Goal: Task Accomplishment & Management: Use online tool/utility

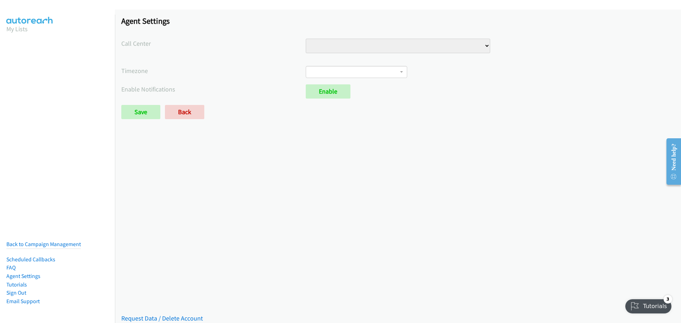
click at [447, 51] on select "Injury Numbers Injury Sales LSA - Do Not Use VA Numbers VA Sales" at bounding box center [398, 46] width 185 height 15
select select "6529752866078720"
click at [306, 39] on select "Injury Numbers Injury Sales LSA - Do Not Use VA Numbers VA Sales" at bounding box center [398, 46] width 185 height 15
click at [357, 71] on span at bounding box center [356, 72] width 101 height 12
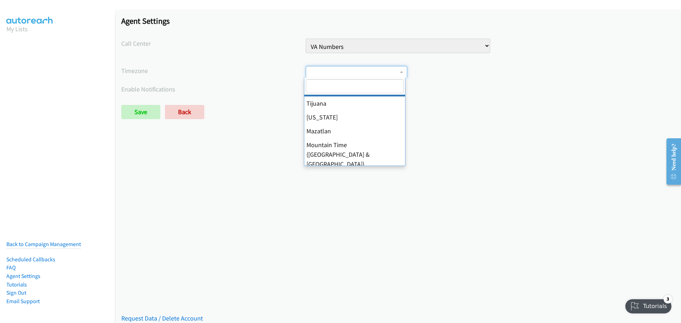
scroll to position [106, 0]
select select "Central Time (US & Canada)"
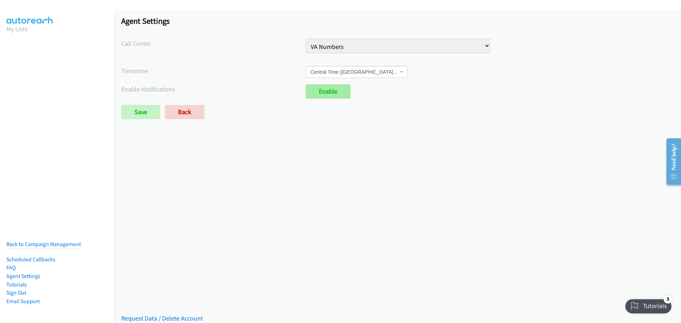
click at [334, 94] on link "Enable" at bounding box center [328, 91] width 45 height 14
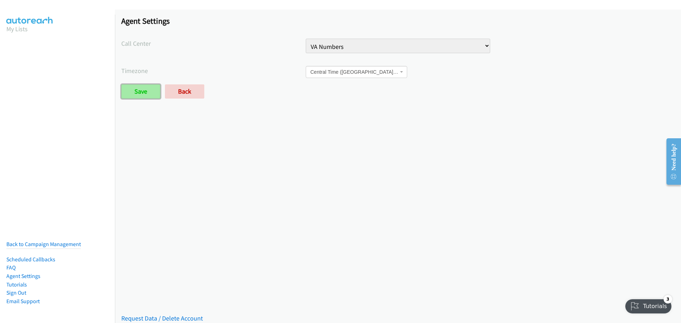
click at [132, 92] on input "Save" at bounding box center [140, 91] width 39 height 14
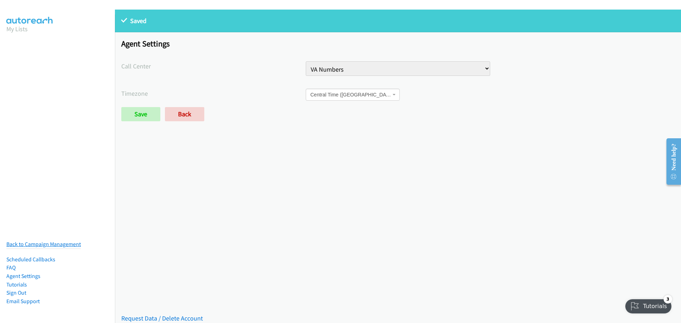
click at [42, 241] on link "Back to Campaign Management" at bounding box center [43, 244] width 75 height 7
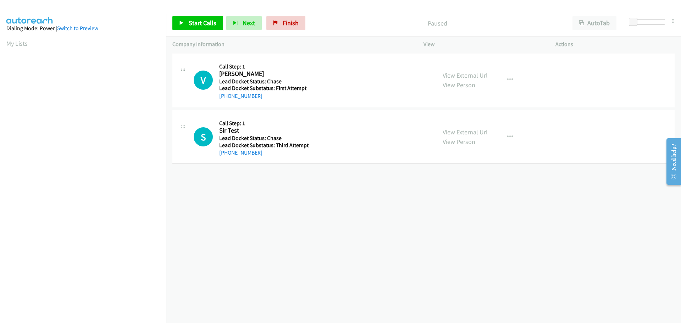
drag, startPoint x: 576, startPoint y: 186, endPoint x: 628, endPoint y: 166, distance: 56.1
click at [576, 186] on div "+1 415-964-1034 Call failed - Please reload the list and try again The Callbar …" at bounding box center [423, 187] width 515 height 271
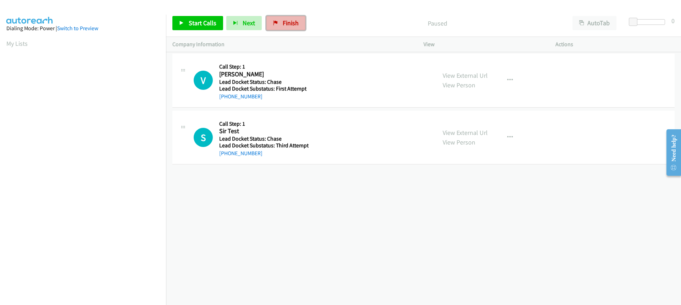
click at [277, 28] on link "Finish" at bounding box center [285, 23] width 39 height 14
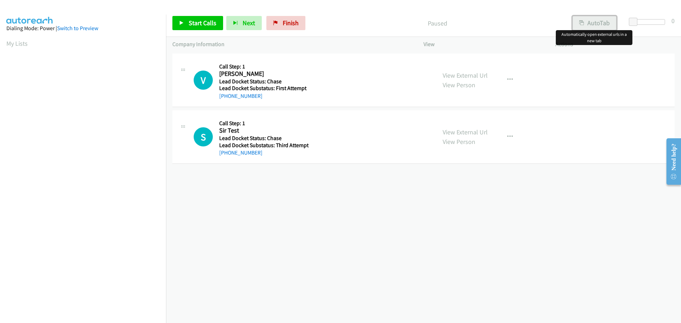
click at [596, 19] on button "AutoTab" at bounding box center [595, 23] width 44 height 14
click at [607, 25] on button "AutoTab" at bounding box center [594, 23] width 45 height 14
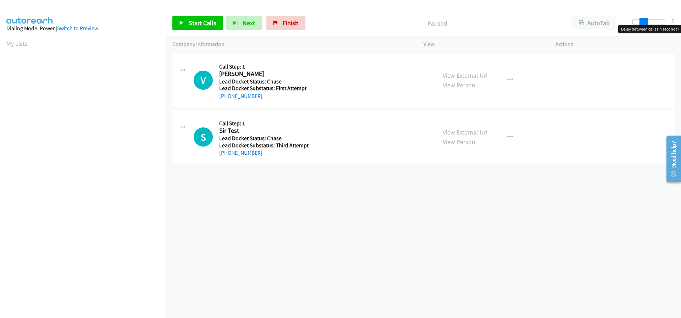
drag, startPoint x: 635, startPoint y: 21, endPoint x: 646, endPoint y: 21, distance: 10.3
click at [646, 21] on span at bounding box center [644, 22] width 9 height 9
drag, startPoint x: 643, startPoint y: 23, endPoint x: 664, endPoint y: 23, distance: 20.2
click at [664, 23] on span at bounding box center [660, 22] width 9 height 9
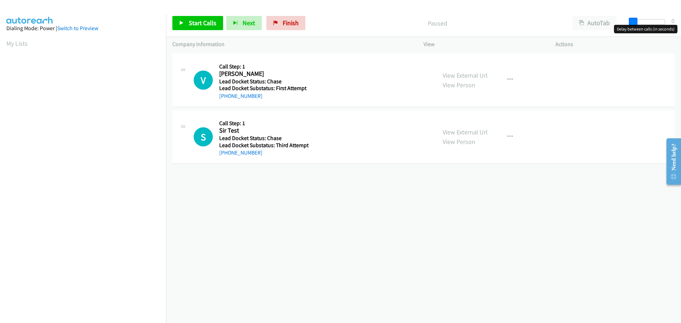
drag, startPoint x: 663, startPoint y: 24, endPoint x: 632, endPoint y: 26, distance: 30.6
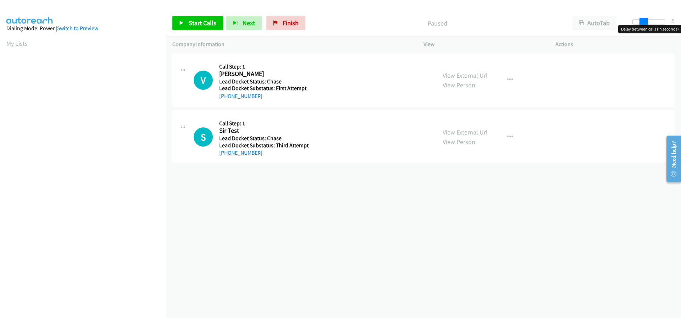
drag, startPoint x: 634, startPoint y: 24, endPoint x: 645, endPoint y: 24, distance: 10.7
click at [645, 24] on span at bounding box center [644, 22] width 9 height 9
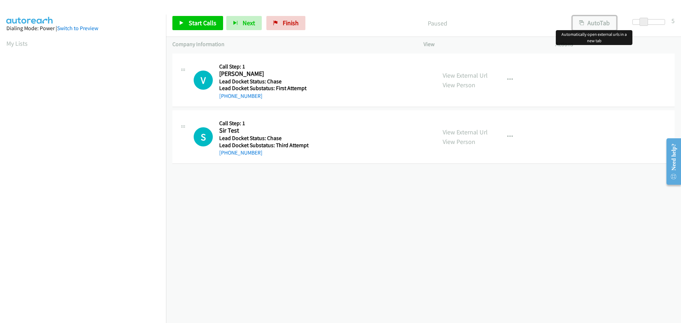
click at [606, 22] on button "AutoTab" at bounding box center [595, 23] width 44 height 14
click at [598, 18] on button "AutoTab" at bounding box center [594, 23] width 45 height 14
click at [200, 22] on span "Start Calls" at bounding box center [203, 23] width 28 height 8
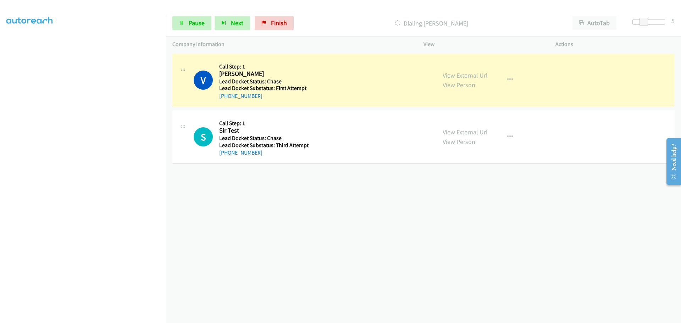
scroll to position [75, 0]
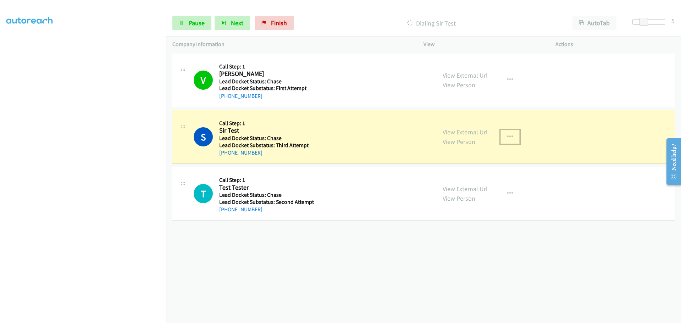
click at [509, 136] on icon "button" at bounding box center [510, 137] width 6 height 6
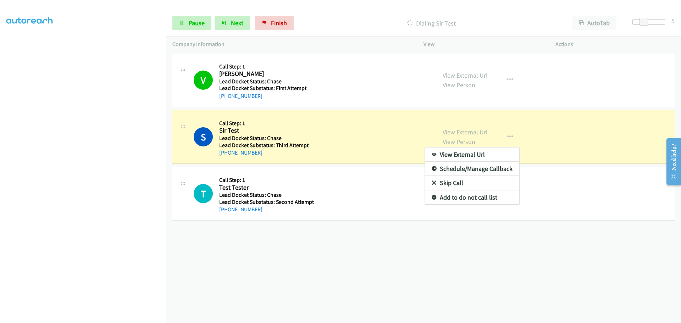
click at [348, 235] on div at bounding box center [340, 161] width 681 height 323
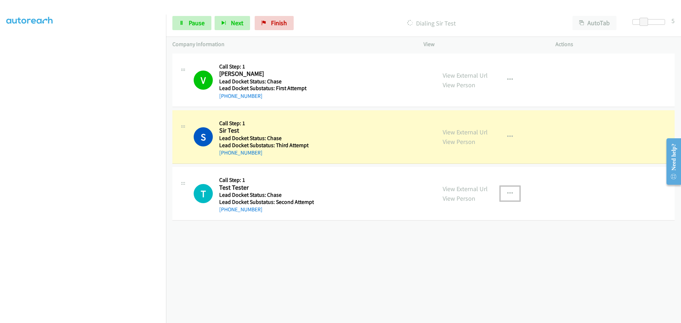
click at [510, 192] on icon "button" at bounding box center [510, 194] width 6 height 6
click at [594, 23] on div at bounding box center [340, 161] width 681 height 323
click at [594, 23] on button "AutoTab" at bounding box center [595, 23] width 44 height 14
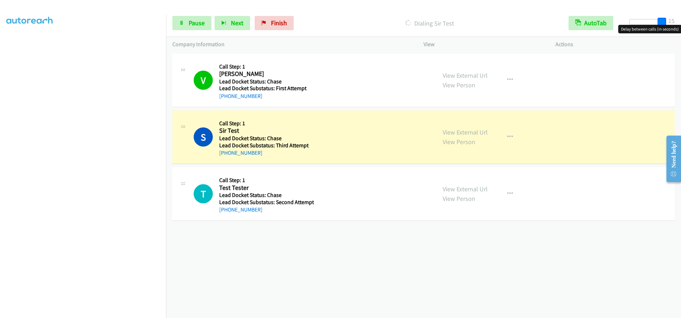
drag, startPoint x: 644, startPoint y: 22, endPoint x: 676, endPoint y: 18, distance: 32.2
click at [676, 18] on div "Start Calls Pause Next Finish Dialing Sir Test AutoTab AutoTab 15" at bounding box center [423, 23] width 515 height 27
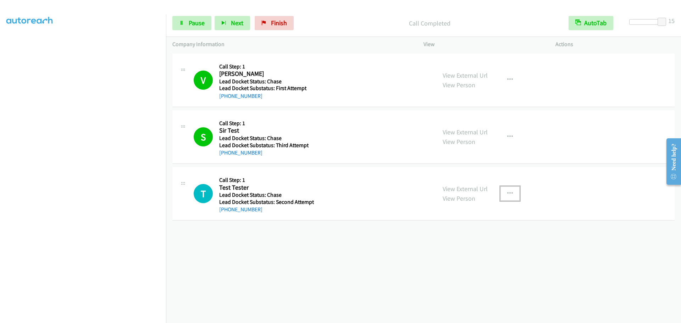
click at [507, 191] on icon "button" at bounding box center [510, 194] width 6 height 6
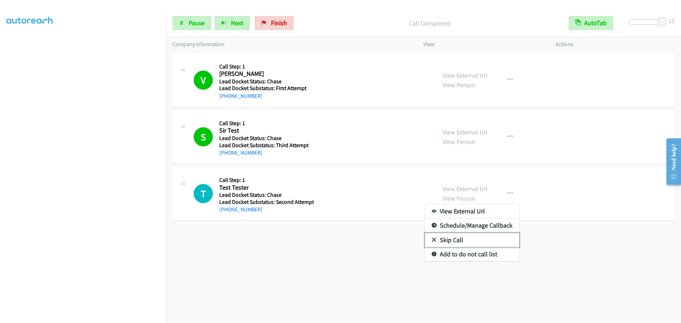
click at [462, 241] on link "Skip Call" at bounding box center [472, 240] width 94 height 14
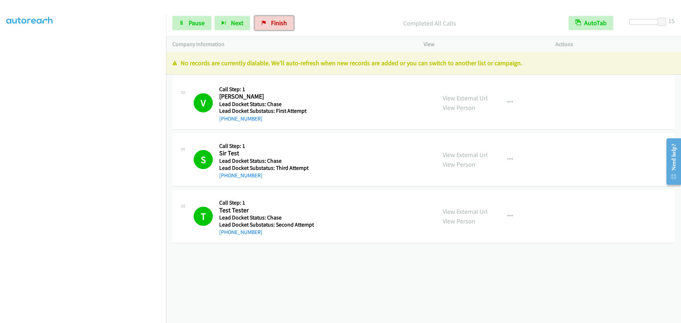
click at [275, 20] on span "Finish" at bounding box center [279, 23] width 16 height 8
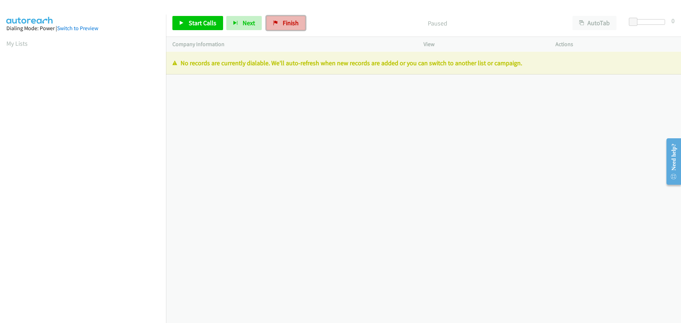
click at [301, 23] on link "Finish" at bounding box center [285, 23] width 39 height 14
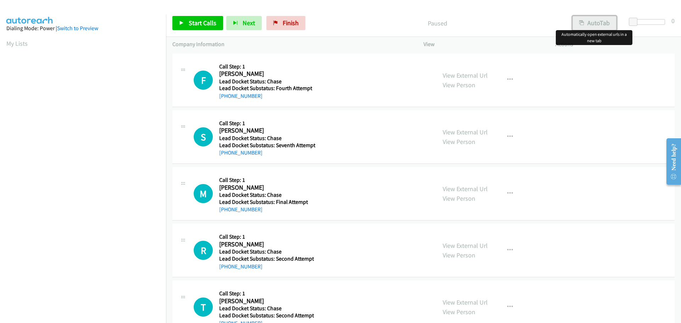
click at [584, 21] on button "AutoTab" at bounding box center [595, 23] width 44 height 14
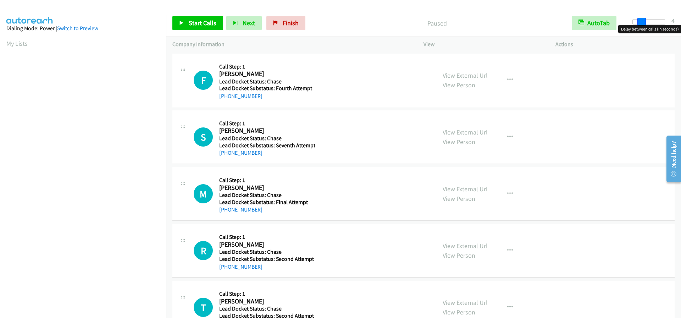
drag, startPoint x: 635, startPoint y: 23, endPoint x: 671, endPoint y: 19, distance: 35.8
click at [671, 19] on div "Start Calls Pause Next Finish Paused AutoTab AutoTab 4" at bounding box center [423, 23] width 515 height 27
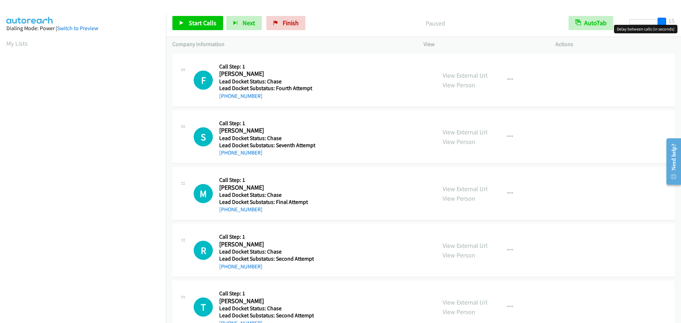
drag, startPoint x: 663, startPoint y: 23, endPoint x: 675, endPoint y: 20, distance: 12.6
click at [675, 20] on div "Start Calls Pause Next Finish Paused AutoTab AutoTab 15" at bounding box center [423, 23] width 515 height 27
click at [296, 26] on span "Finish" at bounding box center [291, 23] width 16 height 8
click at [212, 27] on span "Start Calls" at bounding box center [203, 23] width 28 height 8
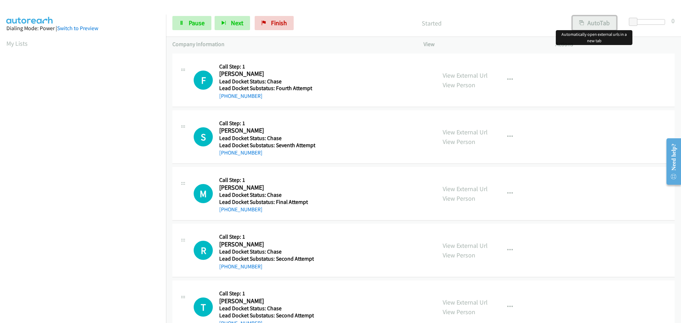
click at [591, 23] on button "AutoTab" at bounding box center [595, 23] width 44 height 14
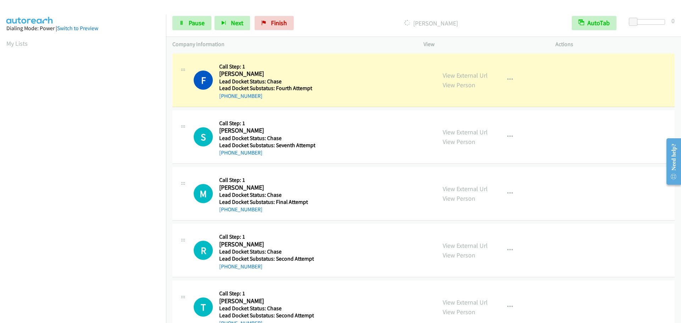
scroll to position [75, 0]
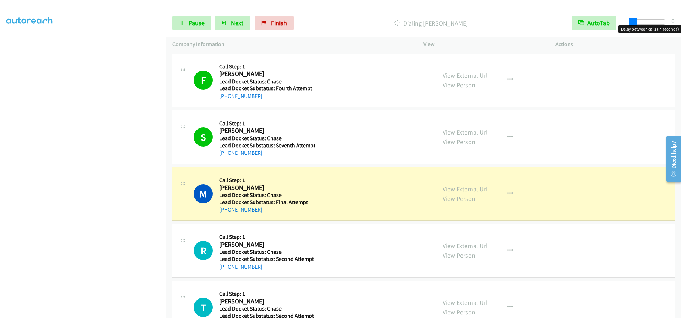
drag, startPoint x: 633, startPoint y: 25, endPoint x: 679, endPoint y: 23, distance: 46.2
click at [679, 23] on div "Start Calls Pause Next Finish Dialing [PERSON_NAME] AutoTab AutoTab 0" at bounding box center [423, 23] width 515 height 27
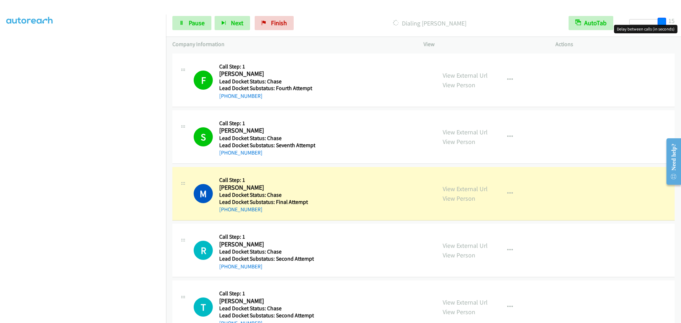
drag, startPoint x: 661, startPoint y: 22, endPoint x: 666, endPoint y: 22, distance: 5.4
click at [666, 22] on span at bounding box center [662, 22] width 9 height 9
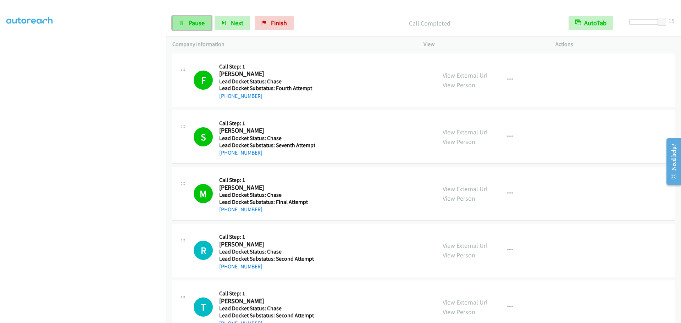
click at [196, 22] on span "Pause" at bounding box center [197, 23] width 16 height 8
click at [241, 23] on button "Next" at bounding box center [243, 23] width 35 height 14
click at [193, 25] on span "Start Calls" at bounding box center [203, 23] width 28 height 8
drag, startPoint x: 666, startPoint y: 23, endPoint x: 646, endPoint y: 23, distance: 19.5
click at [646, 23] on span at bounding box center [646, 22] width 9 height 9
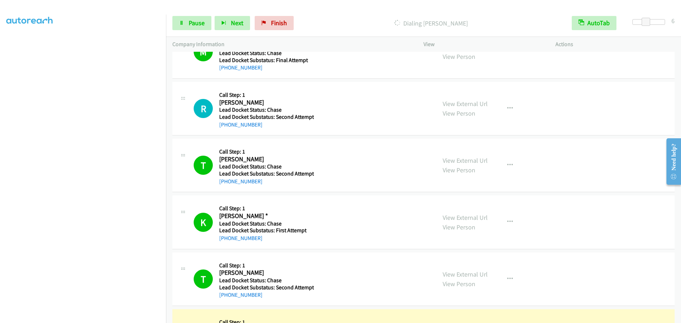
scroll to position [106, 0]
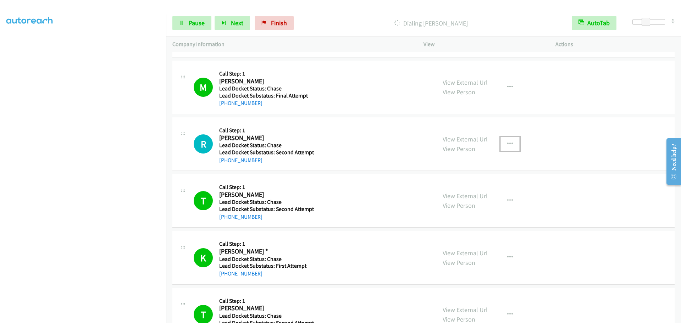
click at [504, 141] on button "button" at bounding box center [510, 144] width 19 height 14
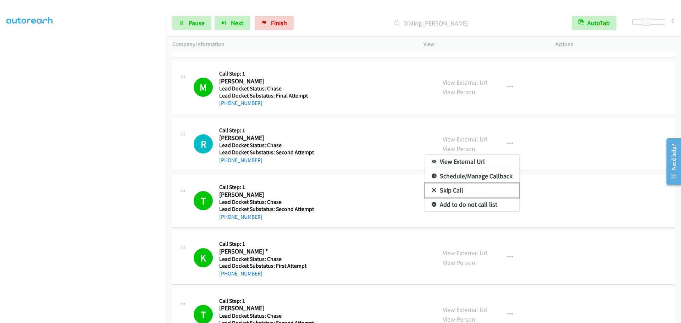
click at [454, 191] on link "Skip Call" at bounding box center [472, 190] width 94 height 14
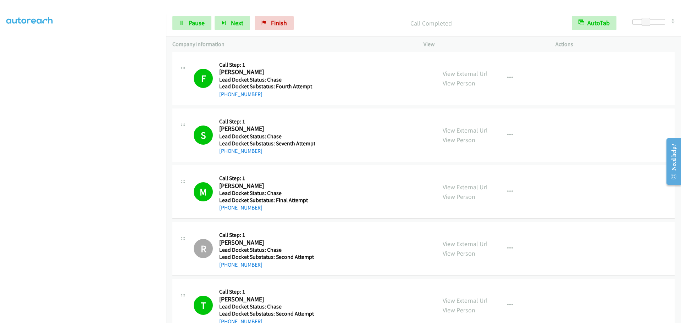
scroll to position [0, 0]
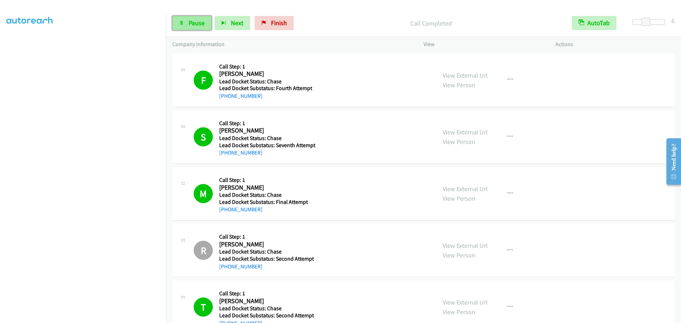
click at [192, 24] on span "Pause" at bounding box center [197, 23] width 16 height 8
click at [199, 27] on span "Start Calls" at bounding box center [203, 23] width 28 height 8
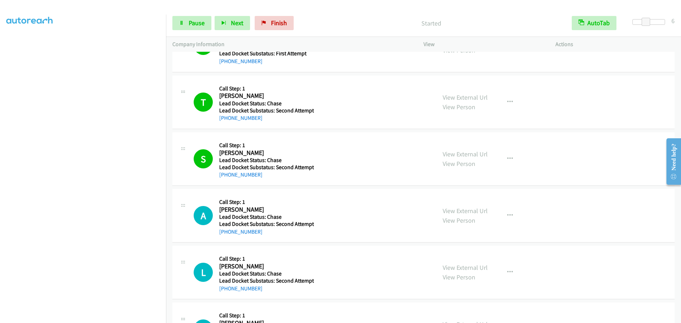
scroll to position [319, 0]
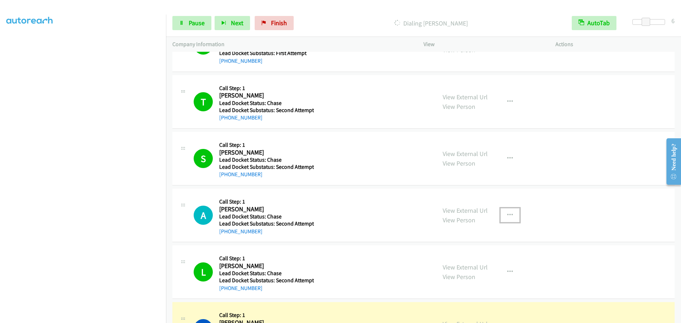
click at [510, 214] on icon "button" at bounding box center [510, 216] width 6 height 6
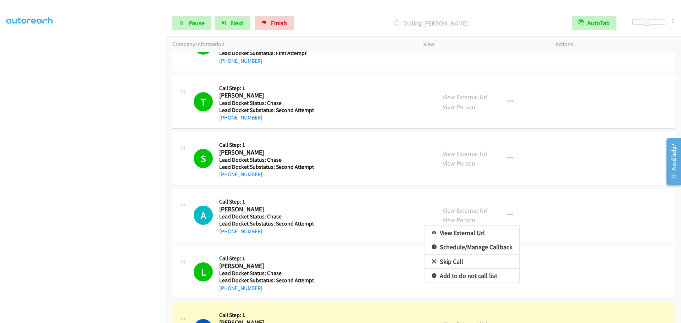
click at [370, 209] on div at bounding box center [340, 161] width 681 height 323
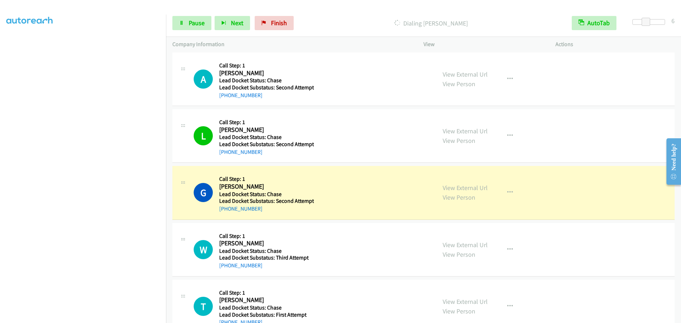
scroll to position [461, 0]
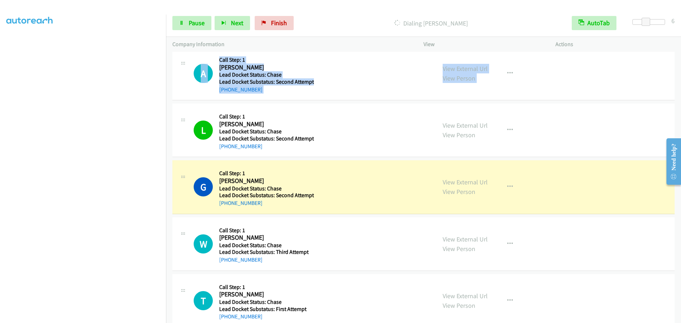
drag, startPoint x: 183, startPoint y: 62, endPoint x: 182, endPoint y: 154, distance: 91.6
click at [182, 154] on tbody "F Callback Scheduled Call Step: 1 [PERSON_NAME] [GEOGRAPHIC_DATA]/New_York Lead…" at bounding box center [423, 244] width 515 height 1307
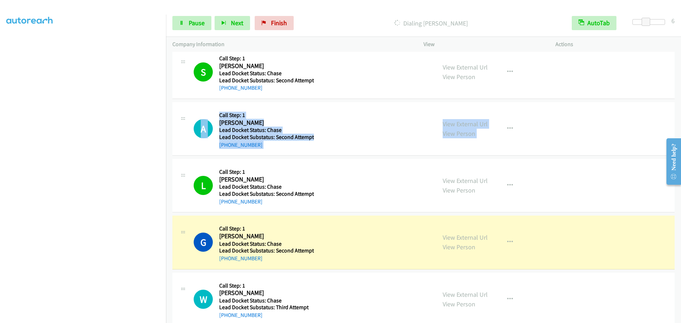
scroll to position [390, 0]
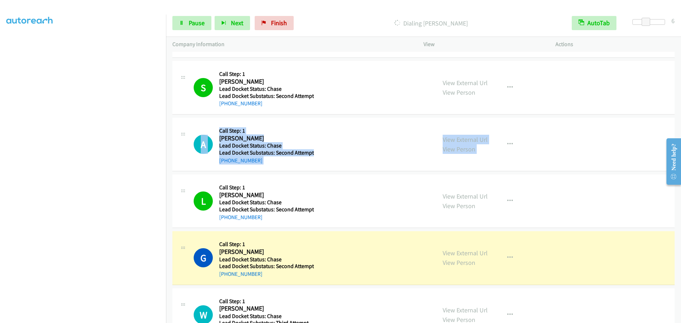
click at [370, 125] on div "A Callback Scheduled Call Step: 1 [PERSON_NAME] [GEOGRAPHIC_DATA]/New_York Lead…" at bounding box center [312, 144] width 236 height 40
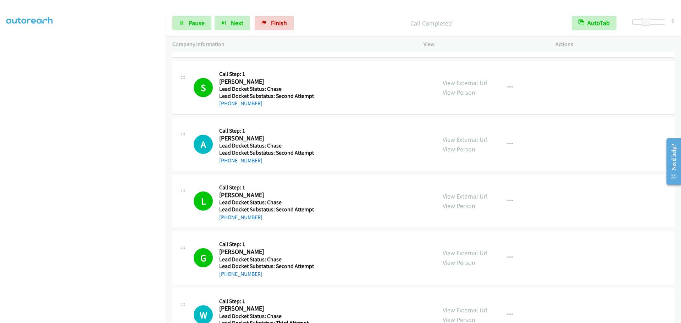
drag, startPoint x: 183, startPoint y: 134, endPoint x: 181, endPoint y: 145, distance: 12.0
click at [183, 153] on div "A Callback Scheduled Call Step: 1 [PERSON_NAME] [GEOGRAPHIC_DATA]/New_York Lead…" at bounding box center [304, 144] width 251 height 40
click at [182, 135] on icon at bounding box center [183, 136] width 9 height 4
drag, startPoint x: 183, startPoint y: 134, endPoint x: 179, endPoint y: 137, distance: 4.9
click at [179, 137] on div at bounding box center [183, 133] width 9 height 19
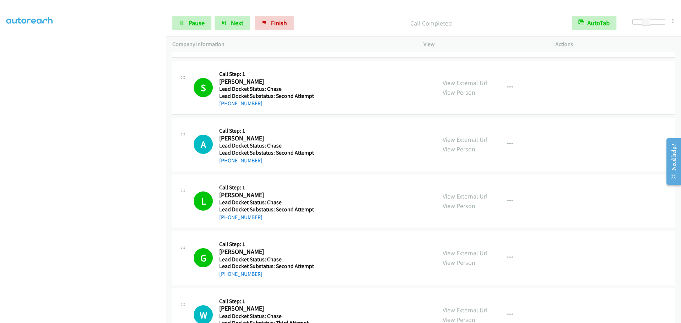
click at [185, 134] on icon at bounding box center [183, 136] width 9 height 4
click at [183, 134] on icon at bounding box center [183, 136] width 9 height 4
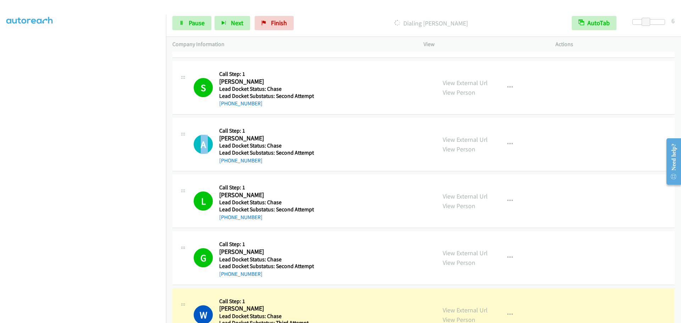
drag, startPoint x: 183, startPoint y: 133, endPoint x: 187, endPoint y: 151, distance: 18.1
click at [187, 151] on div "A Callback Scheduled Call Step: 1 [PERSON_NAME] [GEOGRAPHIC_DATA]/New_York Lead…" at bounding box center [304, 144] width 251 height 40
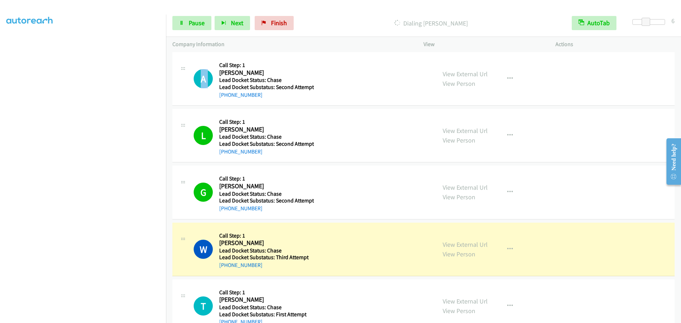
scroll to position [461, 0]
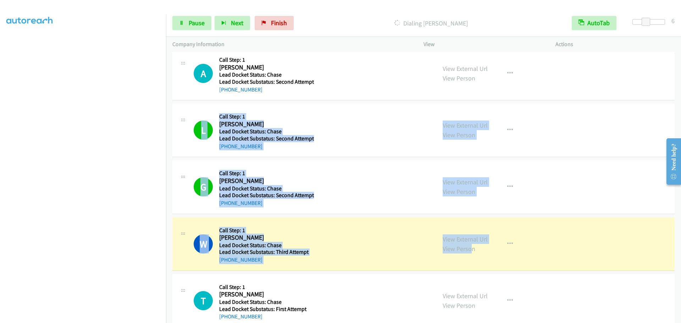
drag, startPoint x: 611, startPoint y: 84, endPoint x: 470, endPoint y: 266, distance: 230.7
click at [470, 266] on tbody "F Callback Scheduled Call Step: 1 [PERSON_NAME] [GEOGRAPHIC_DATA]/New_York Lead…" at bounding box center [423, 244] width 515 height 1307
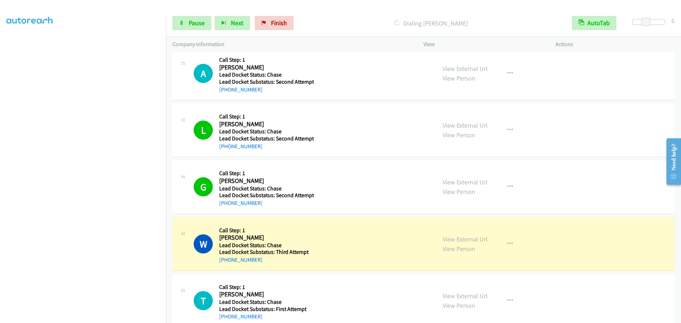
click at [351, 77] on div "A Callback Scheduled Call Step: 1 [PERSON_NAME] [GEOGRAPHIC_DATA]/New_York Lead…" at bounding box center [312, 73] width 236 height 40
drag, startPoint x: 336, startPoint y: 70, endPoint x: 374, endPoint y: 75, distance: 38.6
click at [374, 75] on div "A Callback Scheduled Call Step: 1 [PERSON_NAME] [GEOGRAPHIC_DATA]/New_York Lead…" at bounding box center [312, 73] width 236 height 40
click at [374, 76] on div "A Callback Scheduled Call Step: 1 [PERSON_NAME] [GEOGRAPHIC_DATA]/New_York Lead…" at bounding box center [312, 73] width 236 height 40
click at [508, 72] on icon "button" at bounding box center [510, 74] width 6 height 6
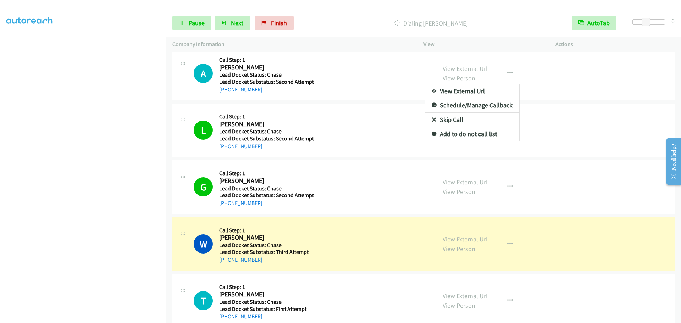
click at [366, 77] on div at bounding box center [340, 161] width 681 height 323
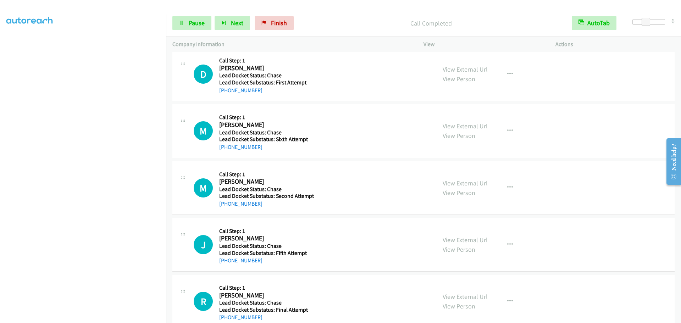
scroll to position [761, 0]
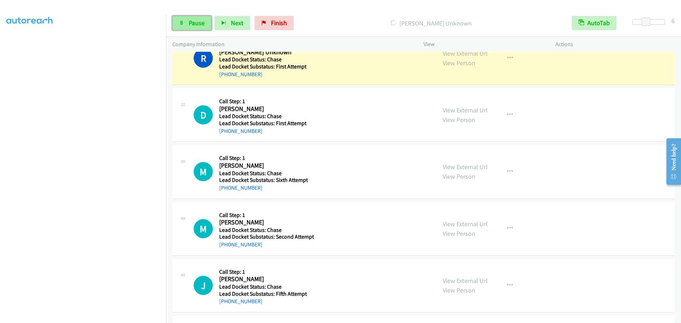
click at [183, 21] on icon at bounding box center [181, 23] width 5 height 5
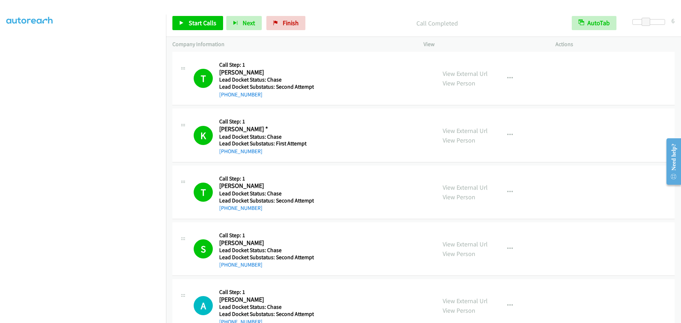
scroll to position [229, 0]
drag, startPoint x: 295, startPoint y: 21, endPoint x: 349, endPoint y: 43, distance: 58.1
click at [295, 21] on span "Finish" at bounding box center [291, 23] width 16 height 8
